Goal: Task Accomplishment & Management: Use online tool/utility

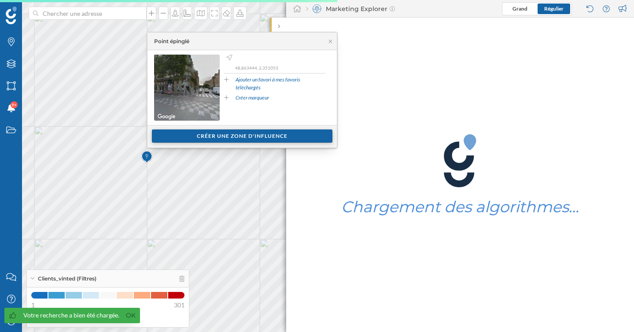
click at [179, 137] on div "Créer une zone d'influence" at bounding box center [242, 136] width 181 height 13
